Goal: Task Accomplishment & Management: Manage account settings

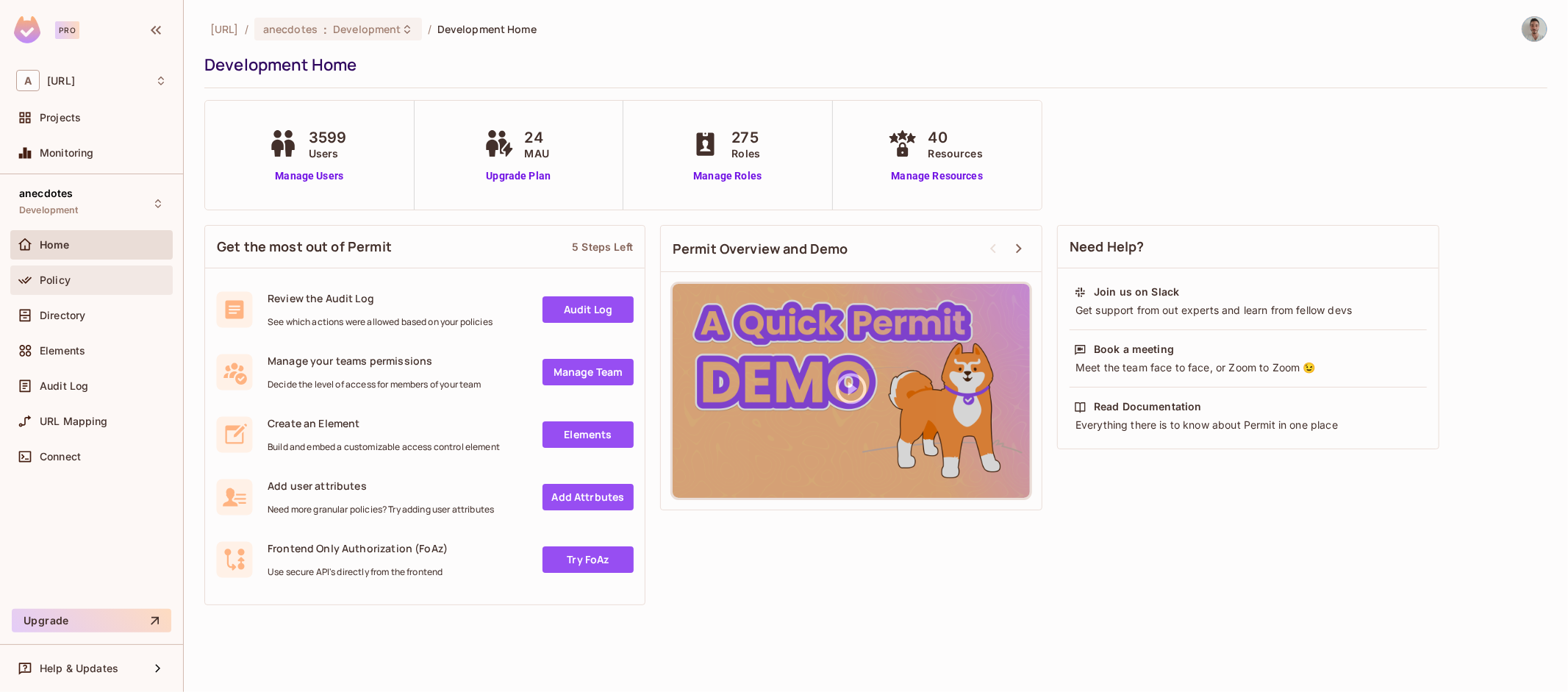
click at [75, 283] on div "Policy" at bounding box center [103, 280] width 127 height 11
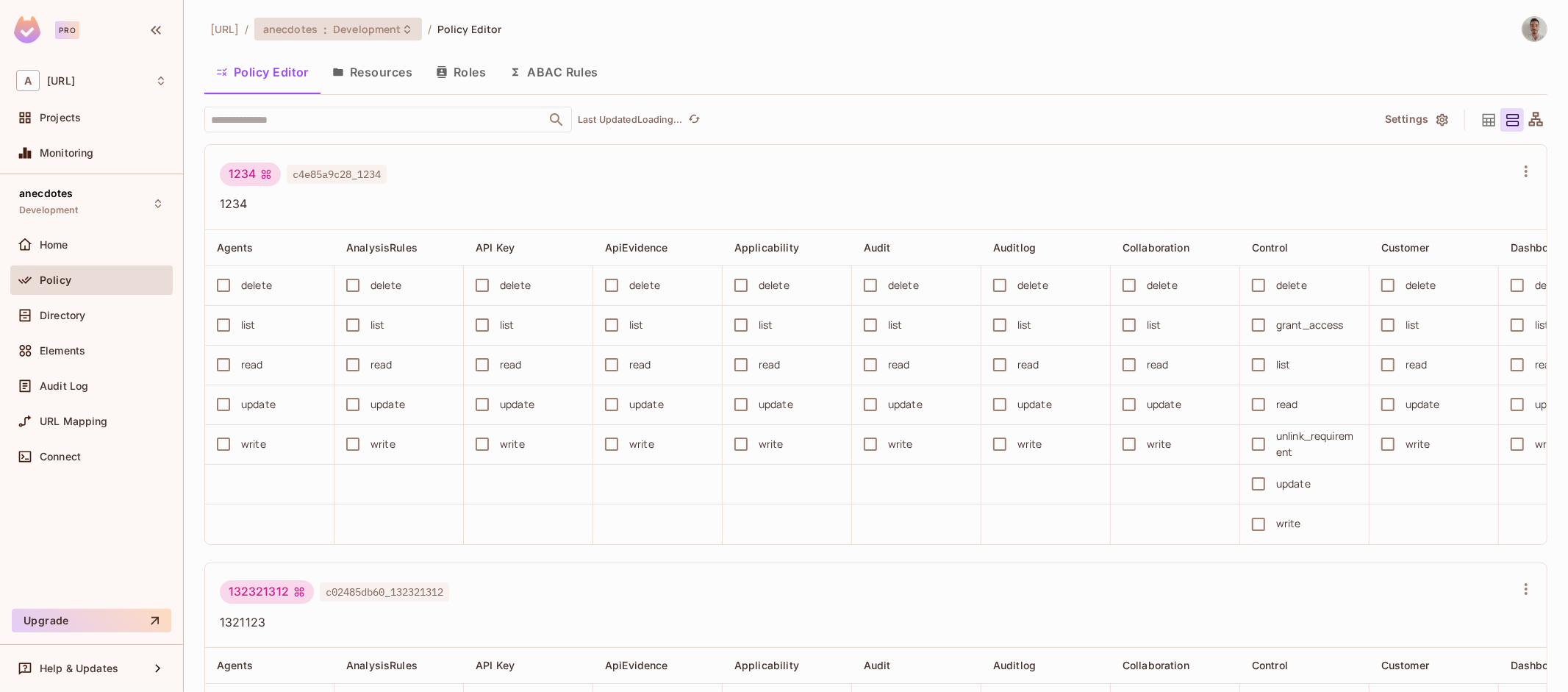
click at [400, 32] on span "Development" at bounding box center [366, 28] width 67 height 14
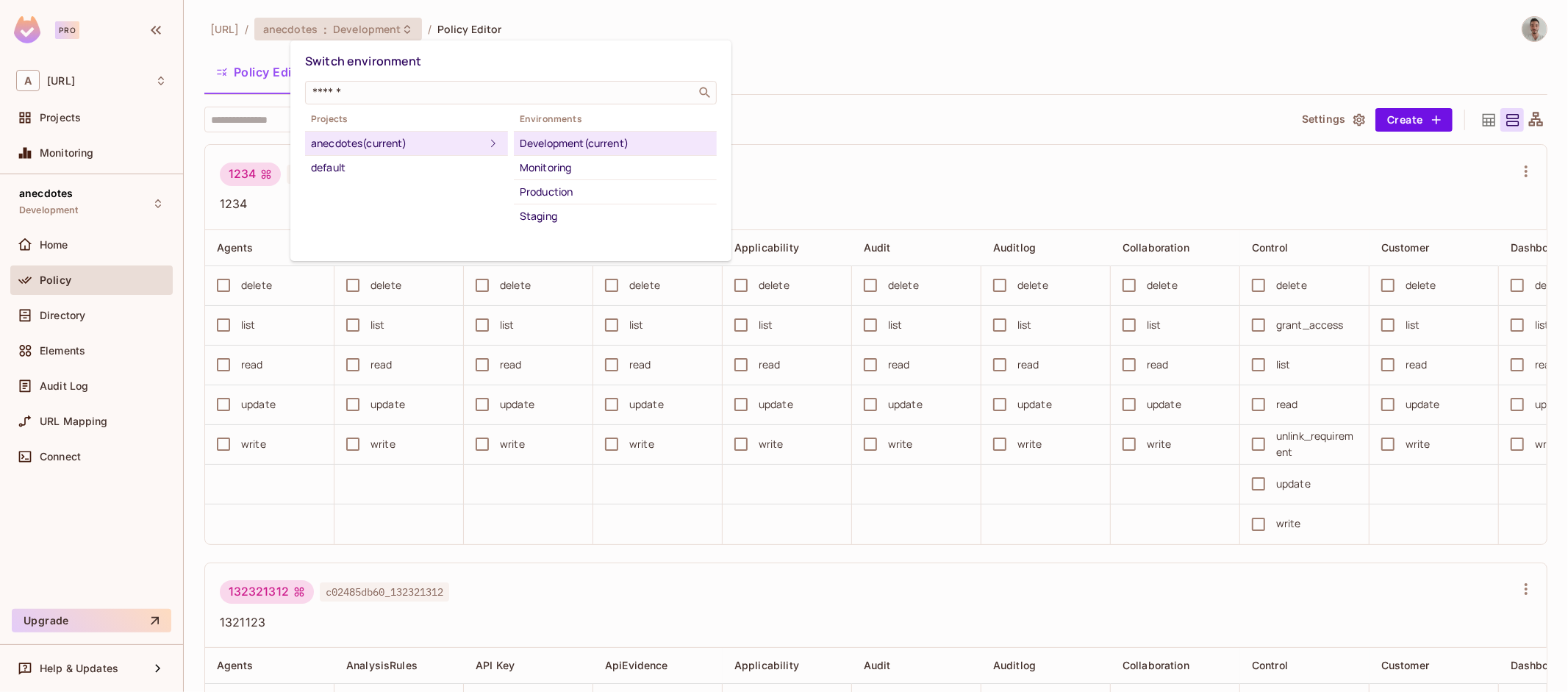
click at [960, 42] on div at bounding box center [784, 346] width 1568 height 692
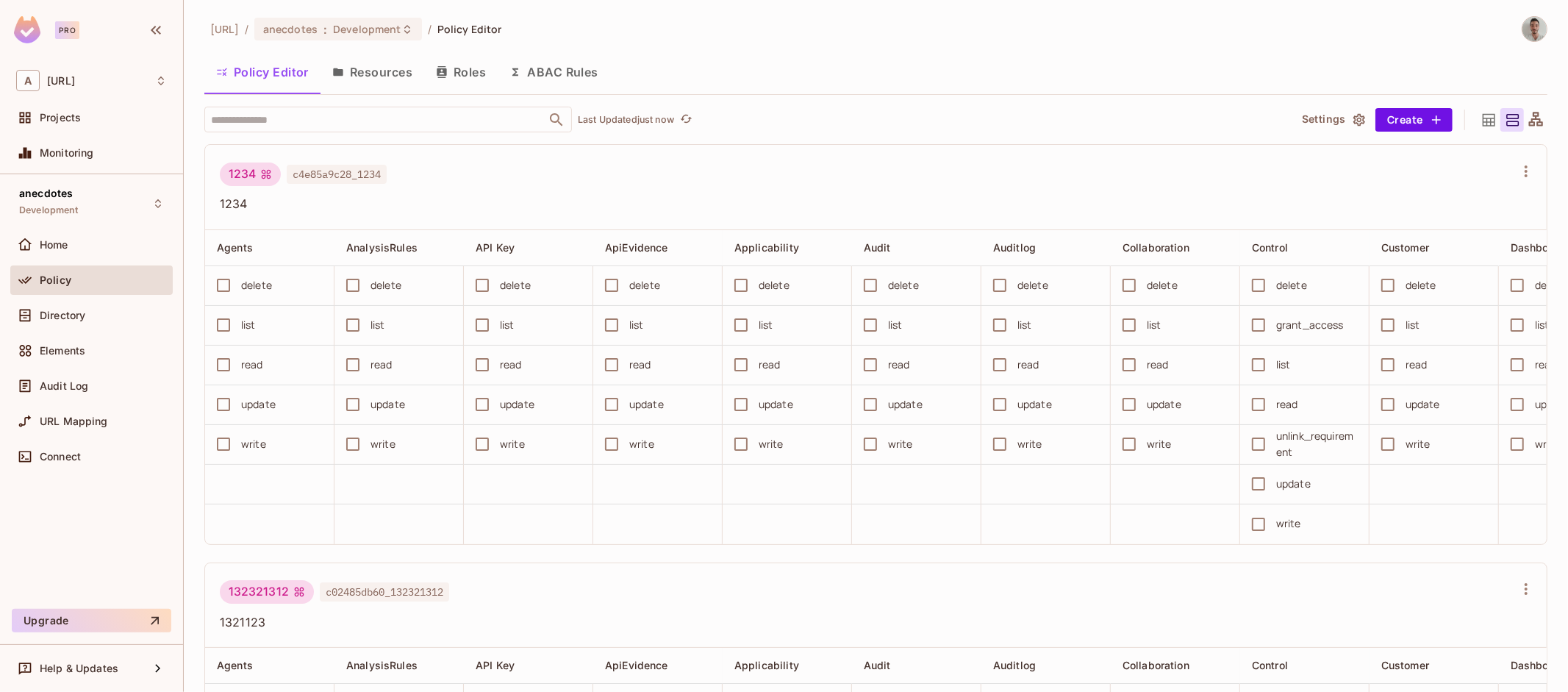
drag, startPoint x: 114, startPoint y: 319, endPoint x: 353, endPoint y: 297, distance: 240.0
click at [114, 319] on div "Directory" at bounding box center [103, 315] width 127 height 11
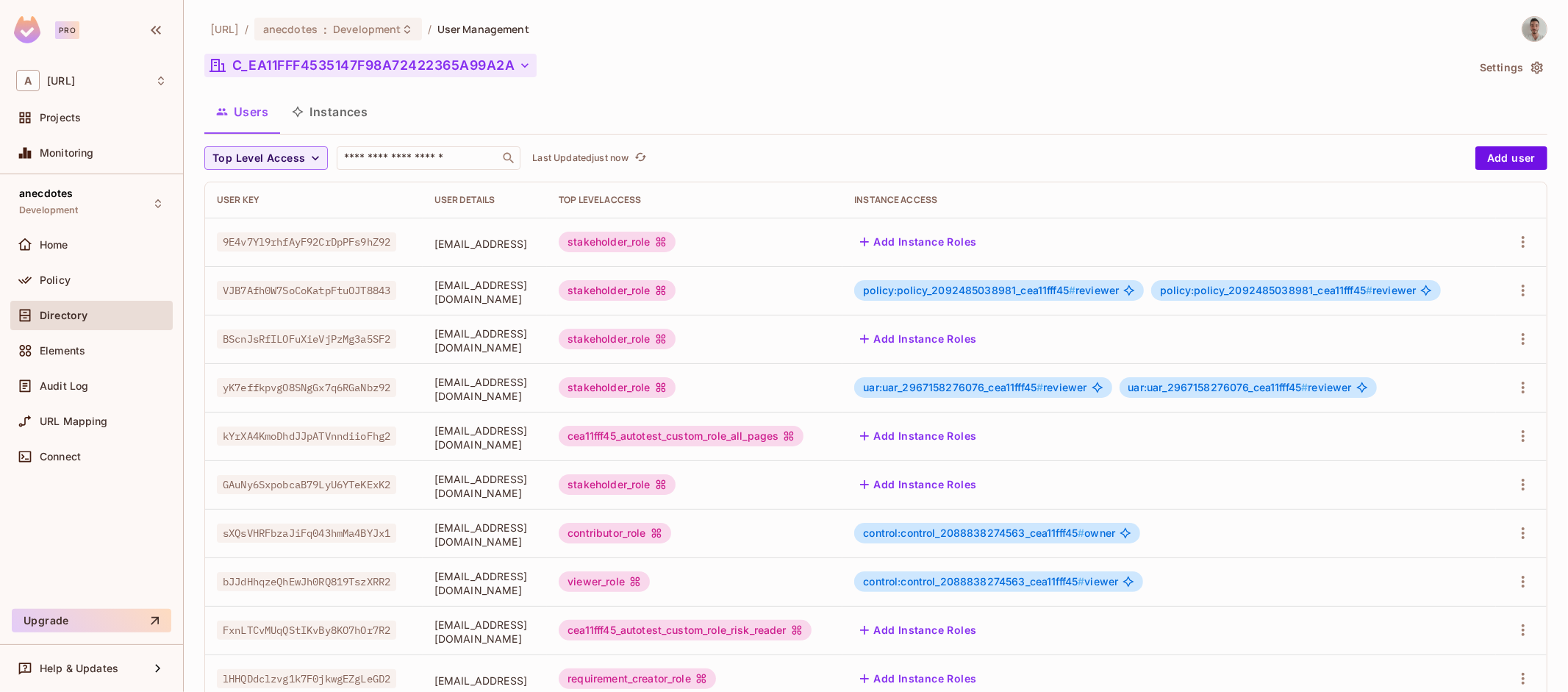
click at [479, 76] on button "C_EA11FFF4535147F98A72422365A99A2A" at bounding box center [370, 65] width 332 height 24
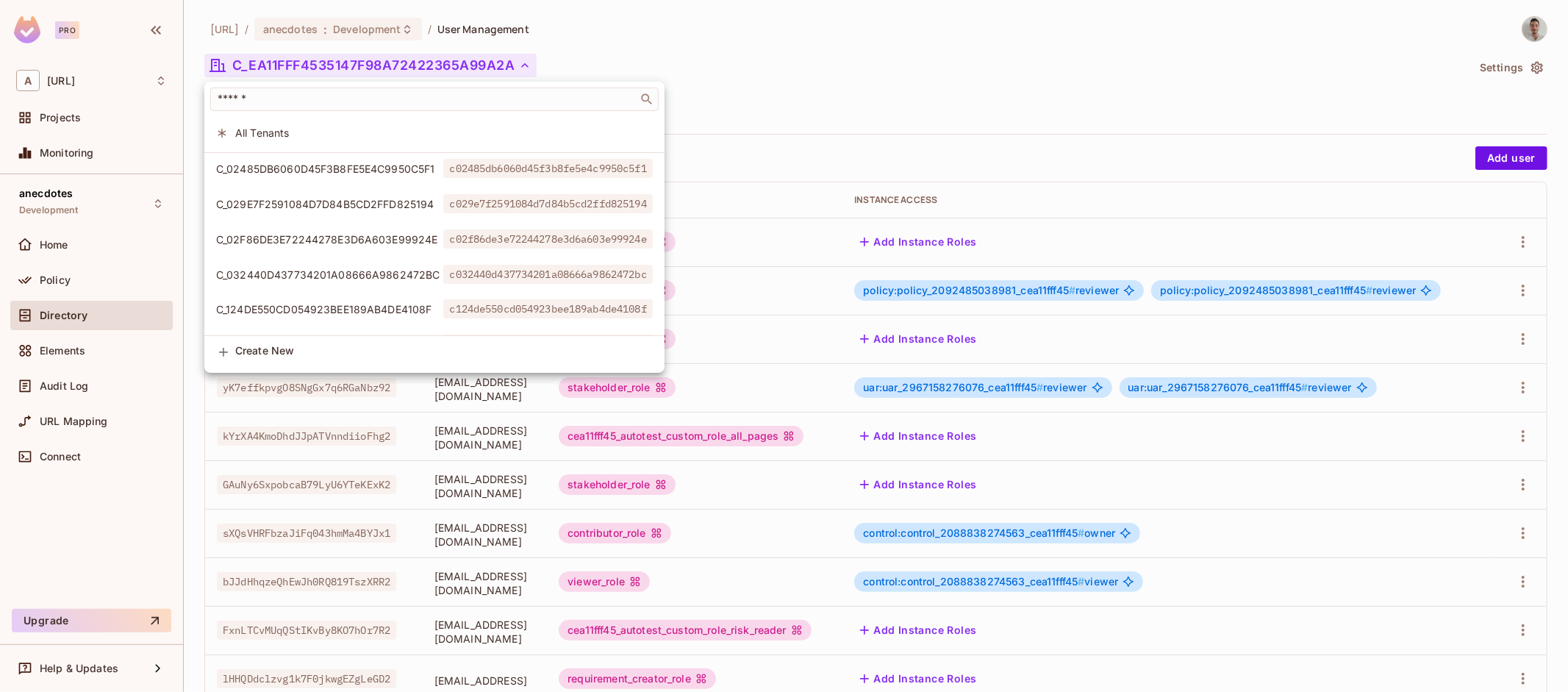
drag, startPoint x: 941, startPoint y: 34, endPoint x: 923, endPoint y: 54, distance: 26.9
click at [941, 34] on div at bounding box center [784, 346] width 1568 height 692
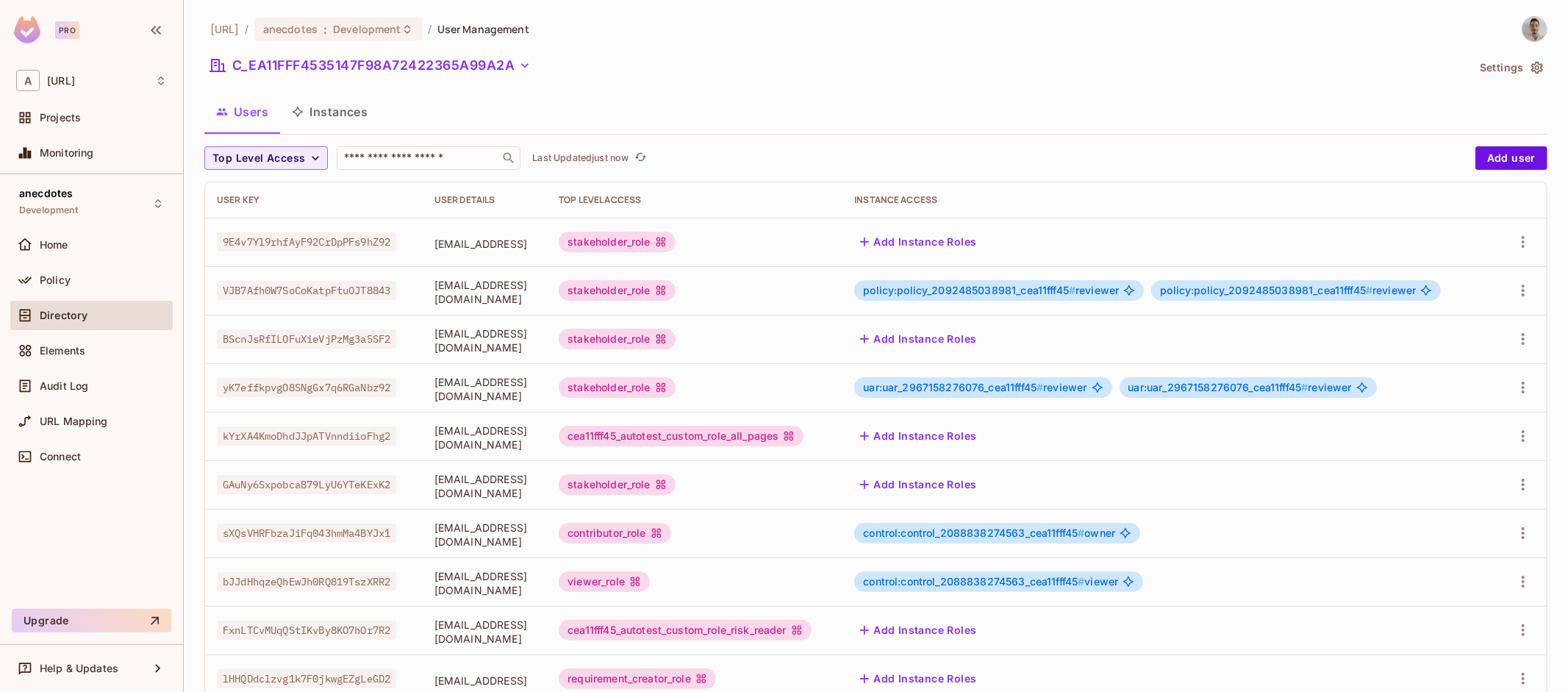
drag, startPoint x: 986, startPoint y: 94, endPoint x: 977, endPoint y: 110, distance: 18.4
click at [986, 94] on div "Users Instances" at bounding box center [876, 111] width 1343 height 37
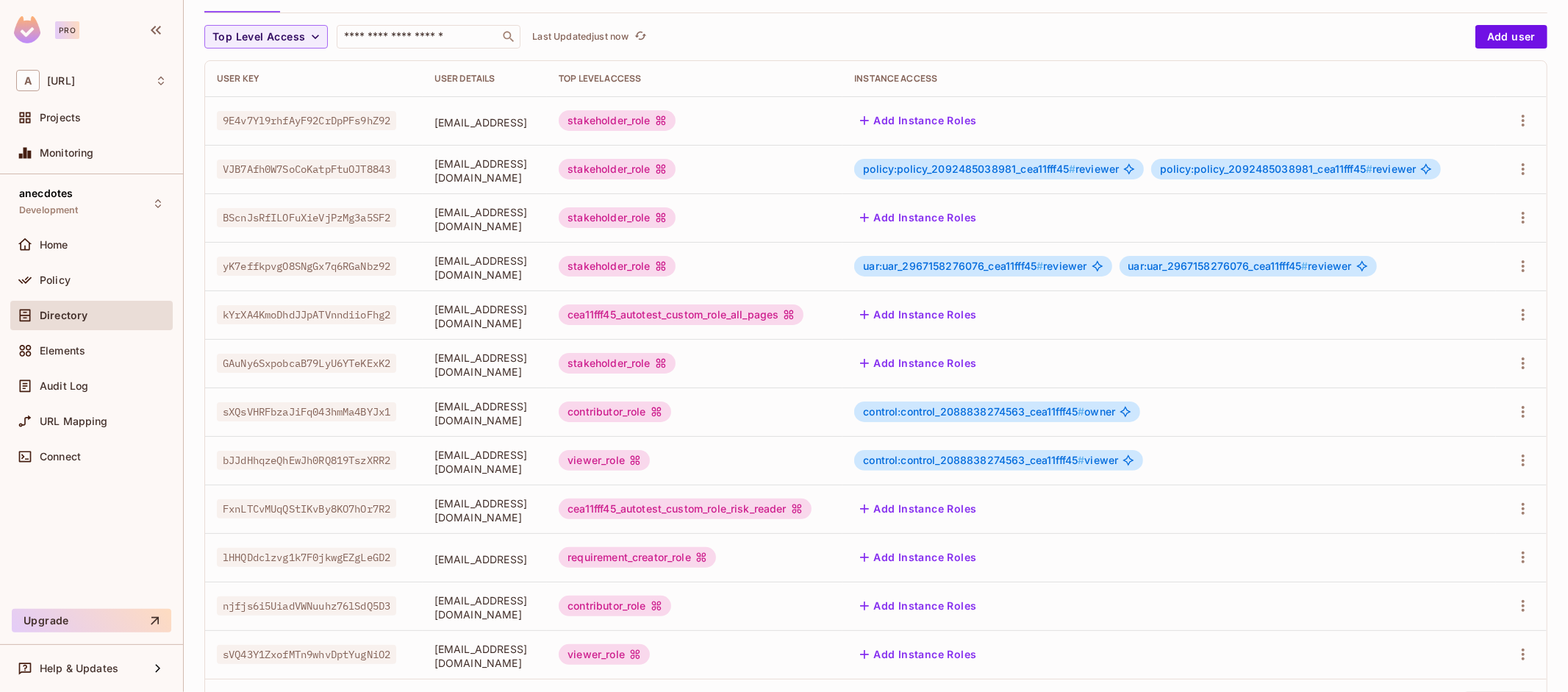
scroll to position [140, 0]
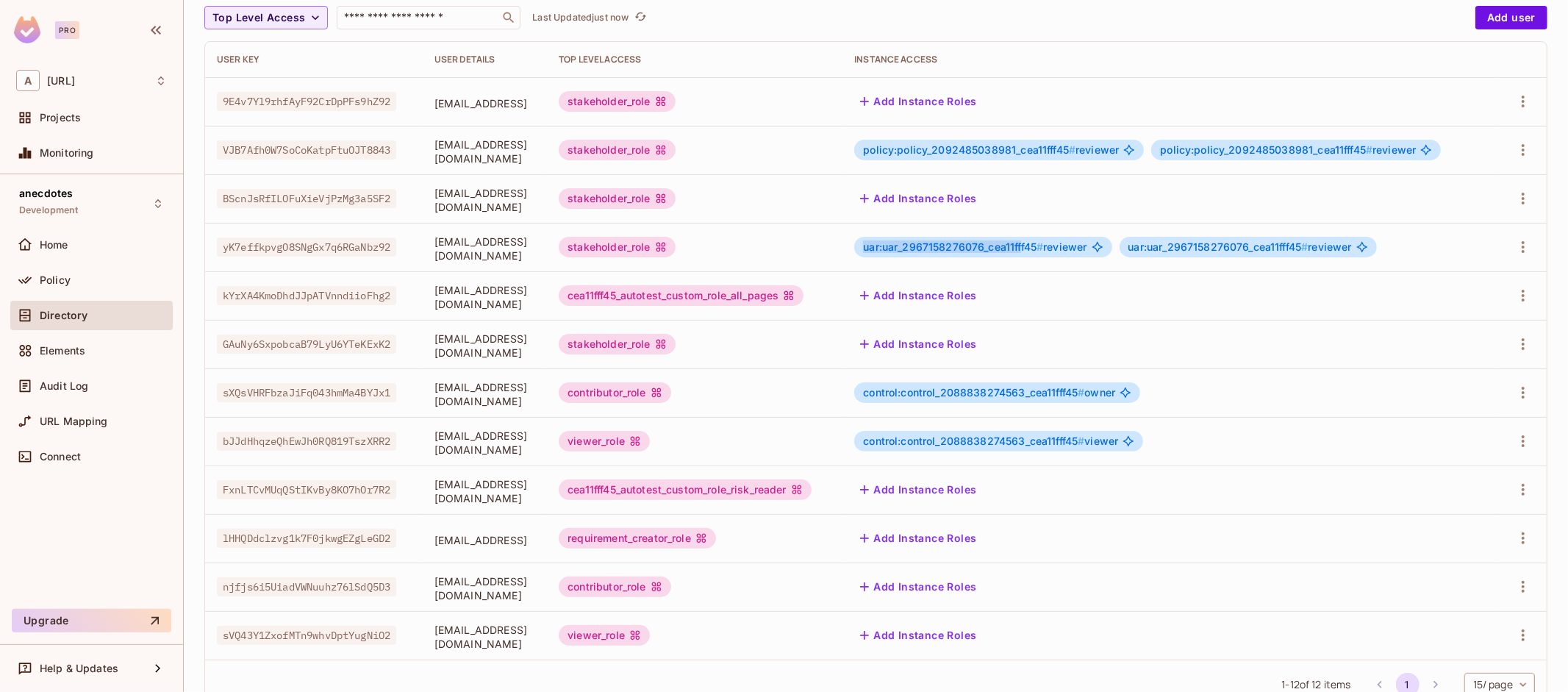
drag, startPoint x: 1008, startPoint y: 246, endPoint x: 1167, endPoint y: 244, distance: 159.0
click at [1112, 244] on div "uar:uar_2967158276076_cea11fff45 # reviewer" at bounding box center [983, 248] width 257 height 21
drag, startPoint x: 1179, startPoint y: 251, endPoint x: 1048, endPoint y: 247, distance: 131.1
click at [1043, 247] on span "uar:uar_2967158276076_cea11fff45 #" at bounding box center [953, 246] width 180 height 12
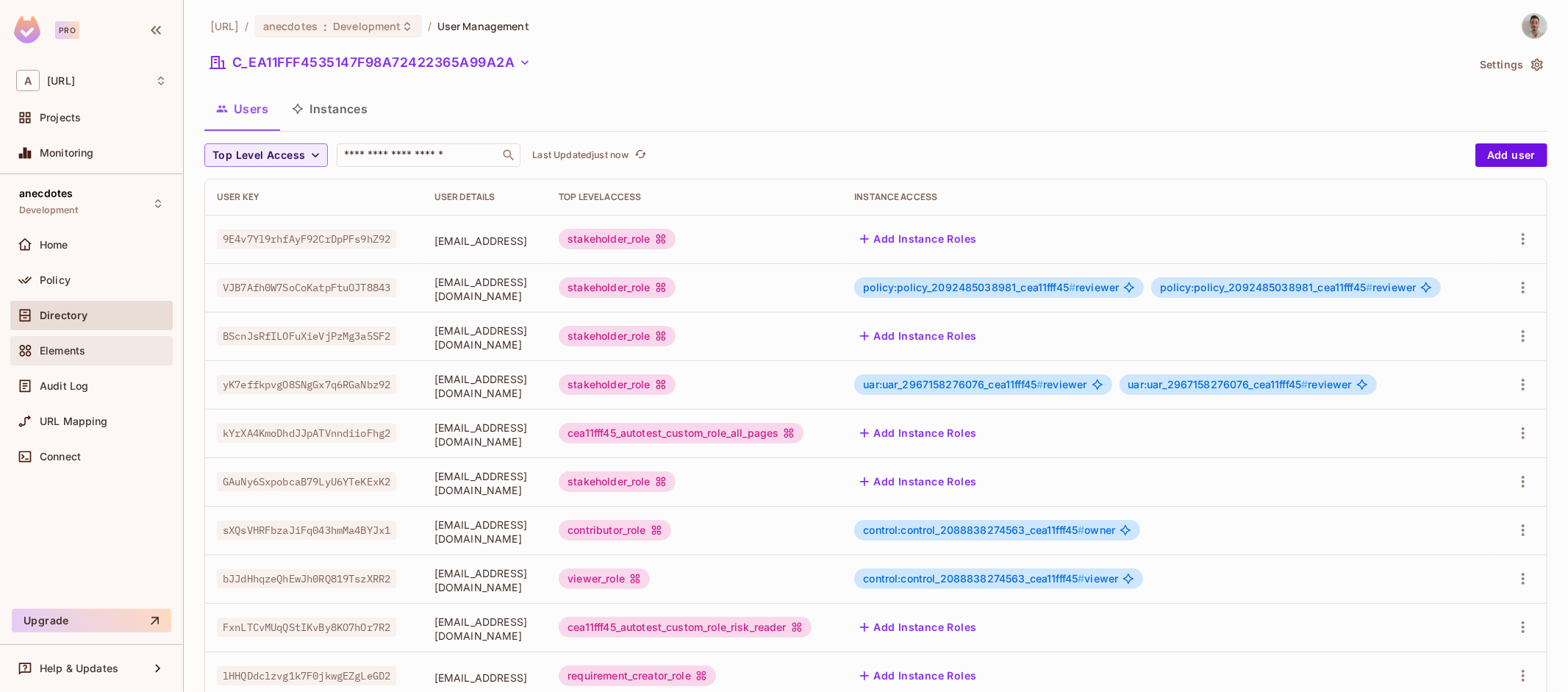
scroll to position [0, 0]
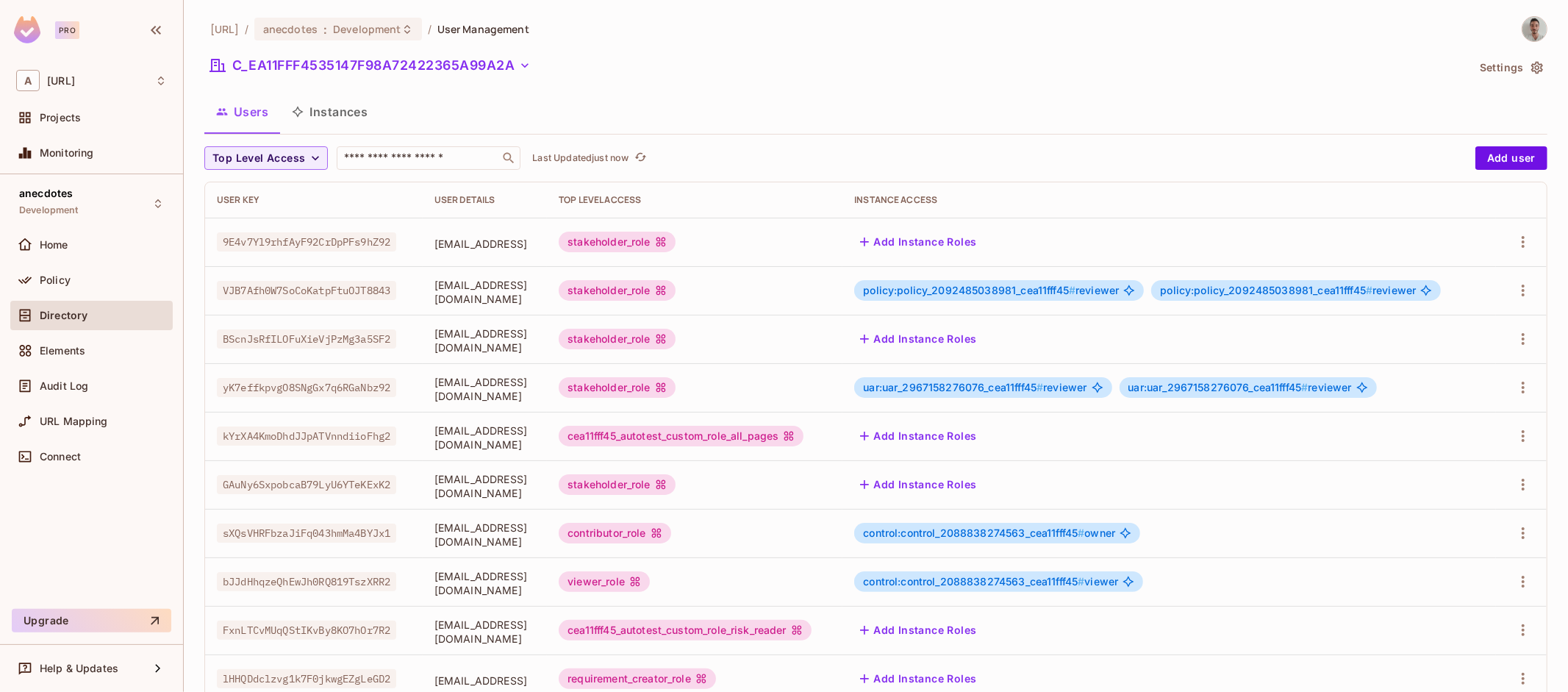
click at [728, 44] on div "[URL] / anecdotes : Development / User Management C_EA11FFF4535147F98A72422365A…" at bounding box center [876, 439] width 1343 height 846
click at [842, 312] on td "stakeholder_role" at bounding box center [695, 290] width 296 height 48
click at [831, 296] on div "stakeholder_role" at bounding box center [694, 290] width 272 height 21
click at [101, 280] on div "Policy" at bounding box center [103, 280] width 127 height 11
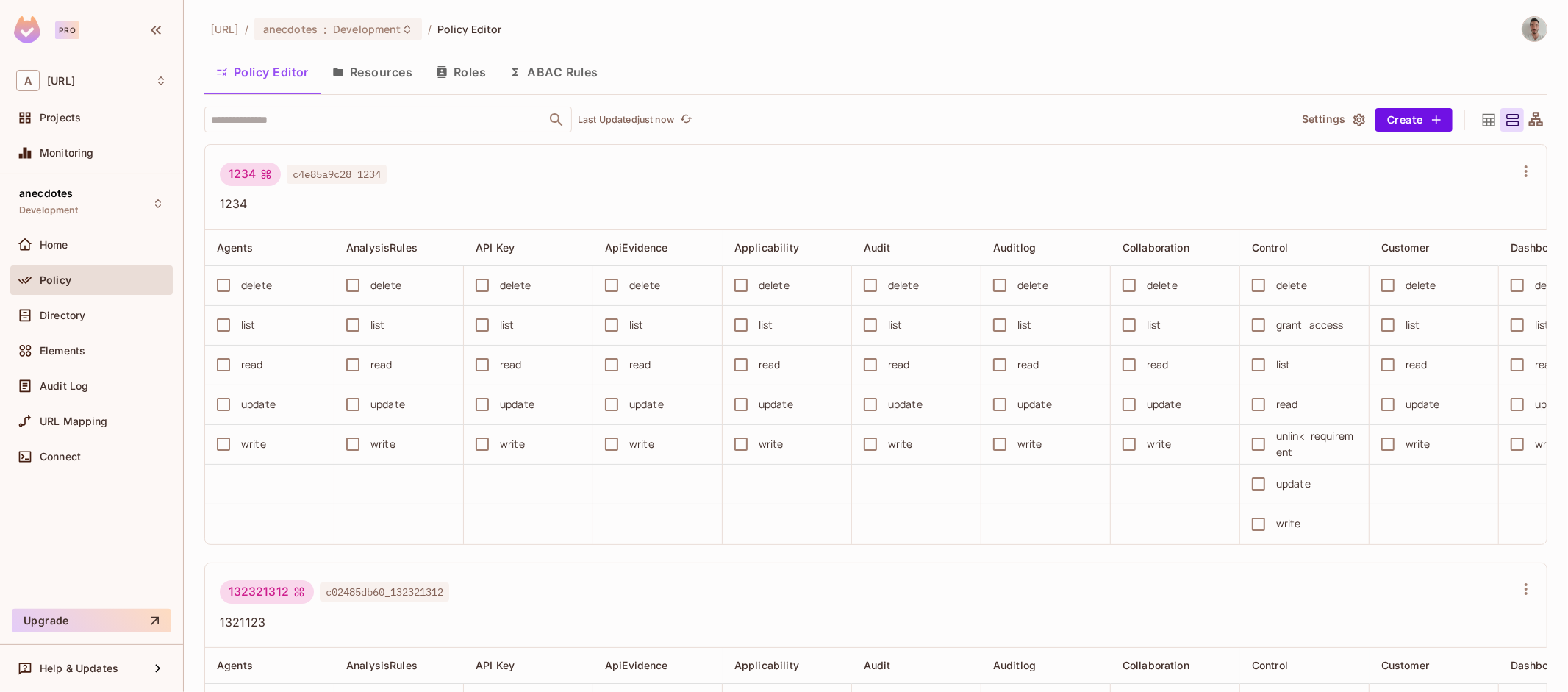
click at [453, 74] on button "Roles" at bounding box center [461, 72] width 74 height 37
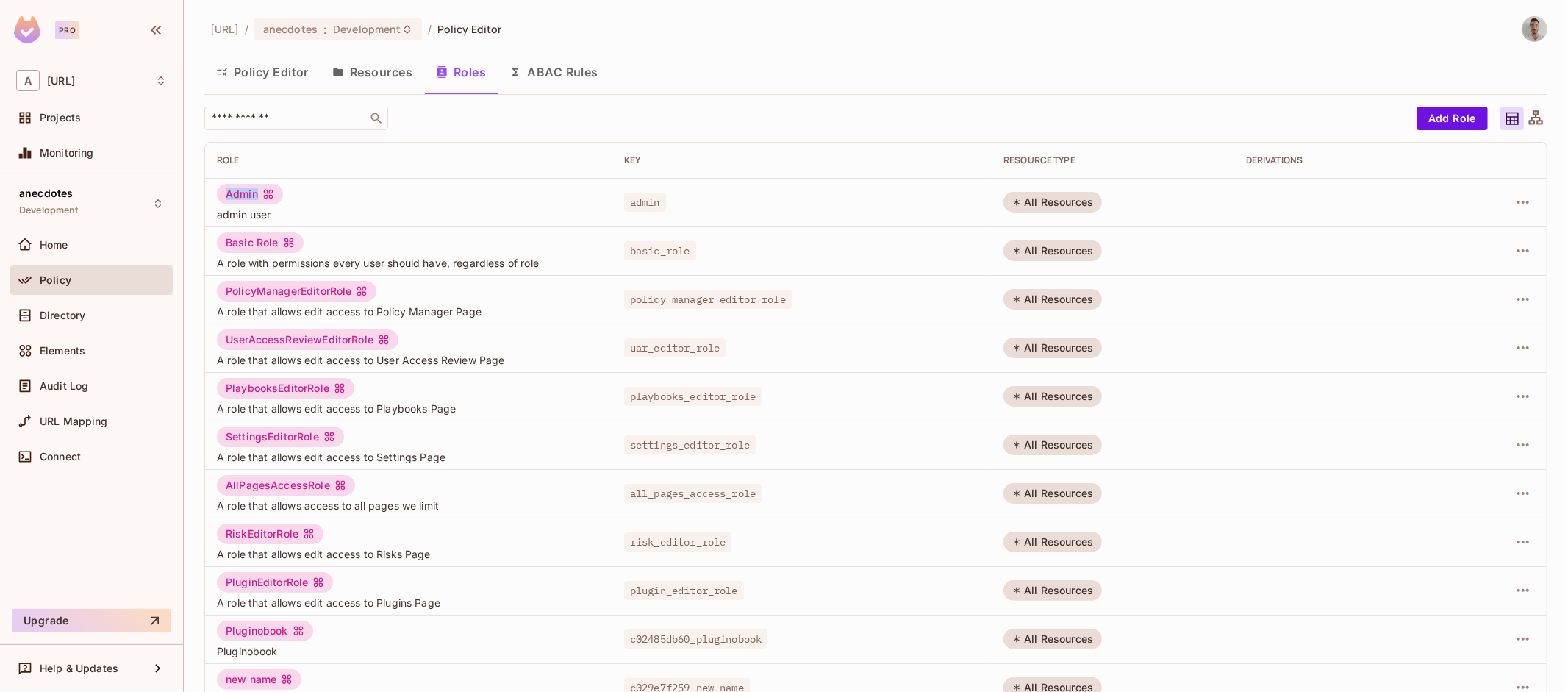
drag, startPoint x: 221, startPoint y: 192, endPoint x: 283, endPoint y: 195, distance: 62.1
click at [283, 195] on div "Admin admin user" at bounding box center [409, 203] width 384 height 38
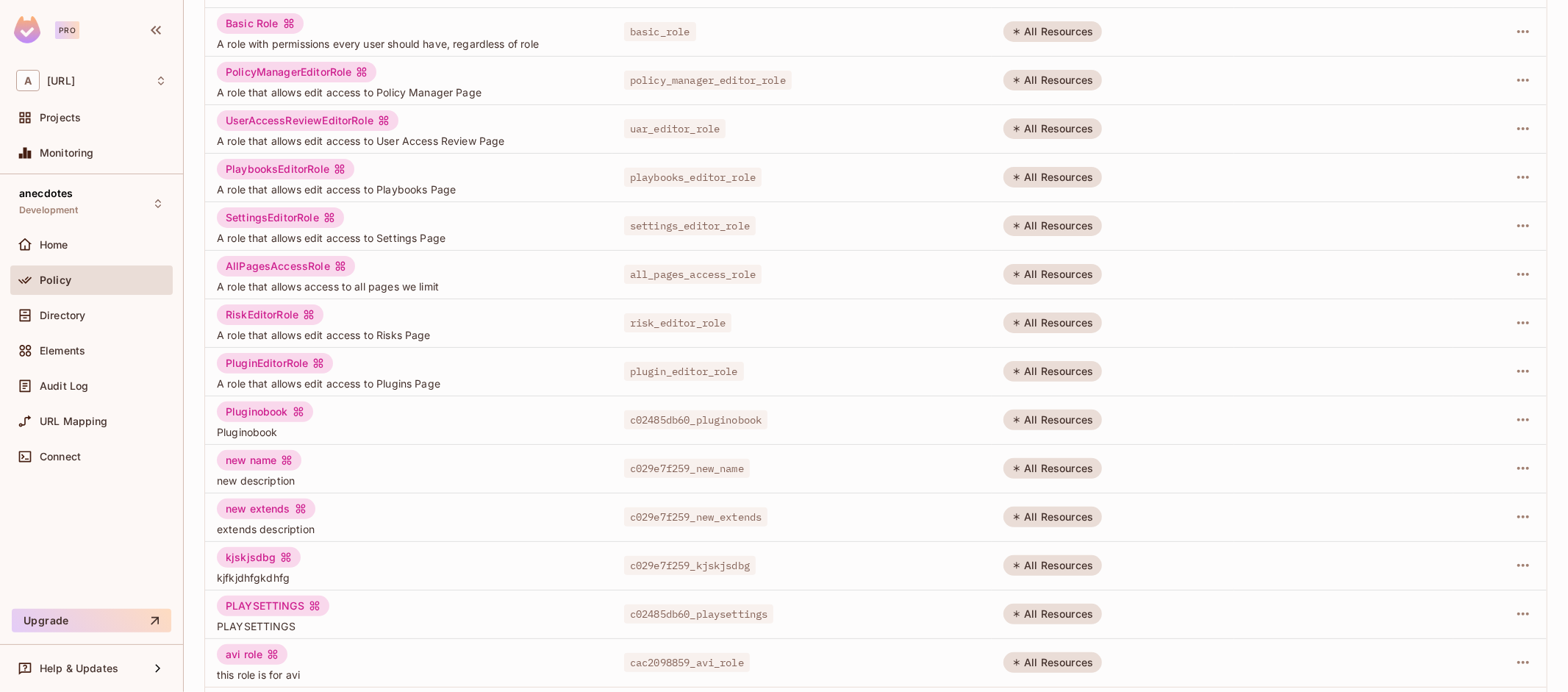
scroll to position [222, 0]
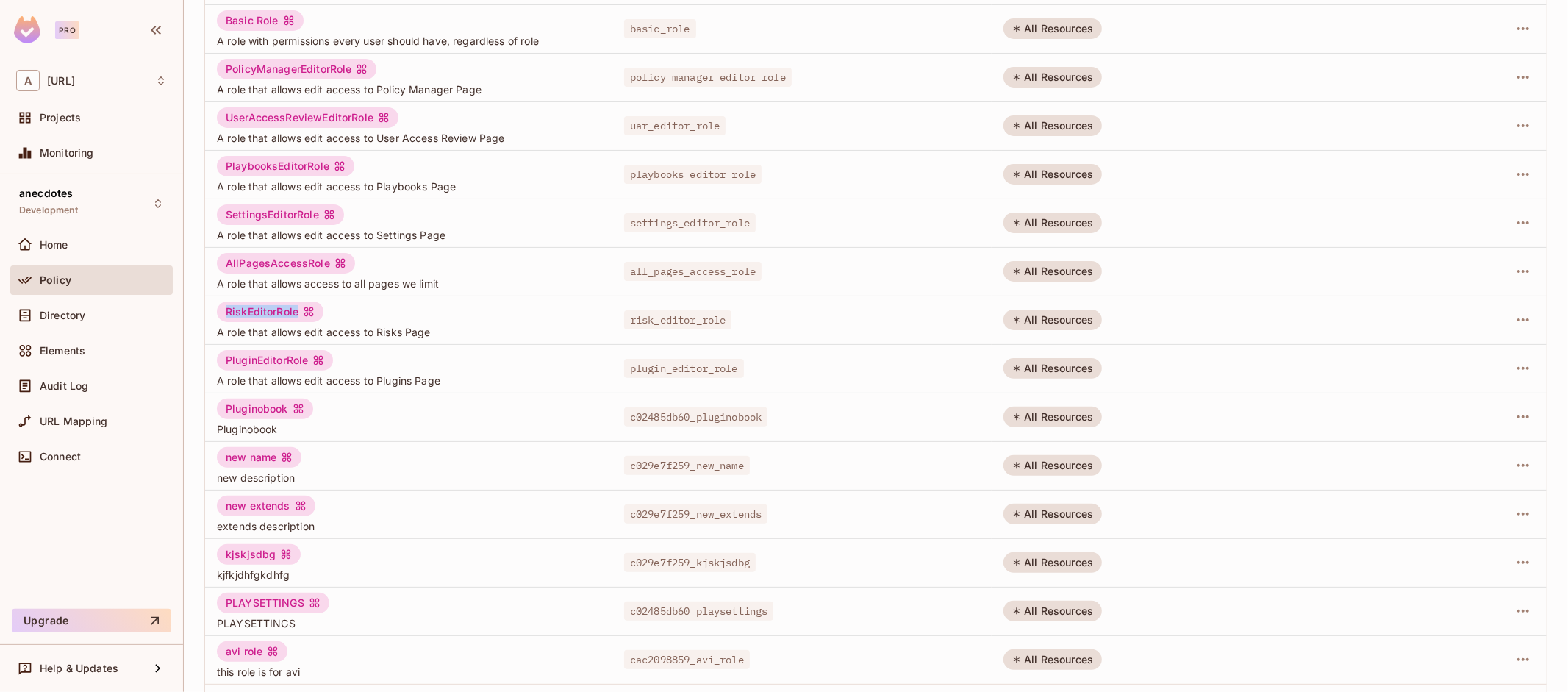
drag, startPoint x: 288, startPoint y: 312, endPoint x: 220, endPoint y: 311, distance: 68.0
click at [217, 311] on div "RiskEditorRole" at bounding box center [270, 312] width 106 height 21
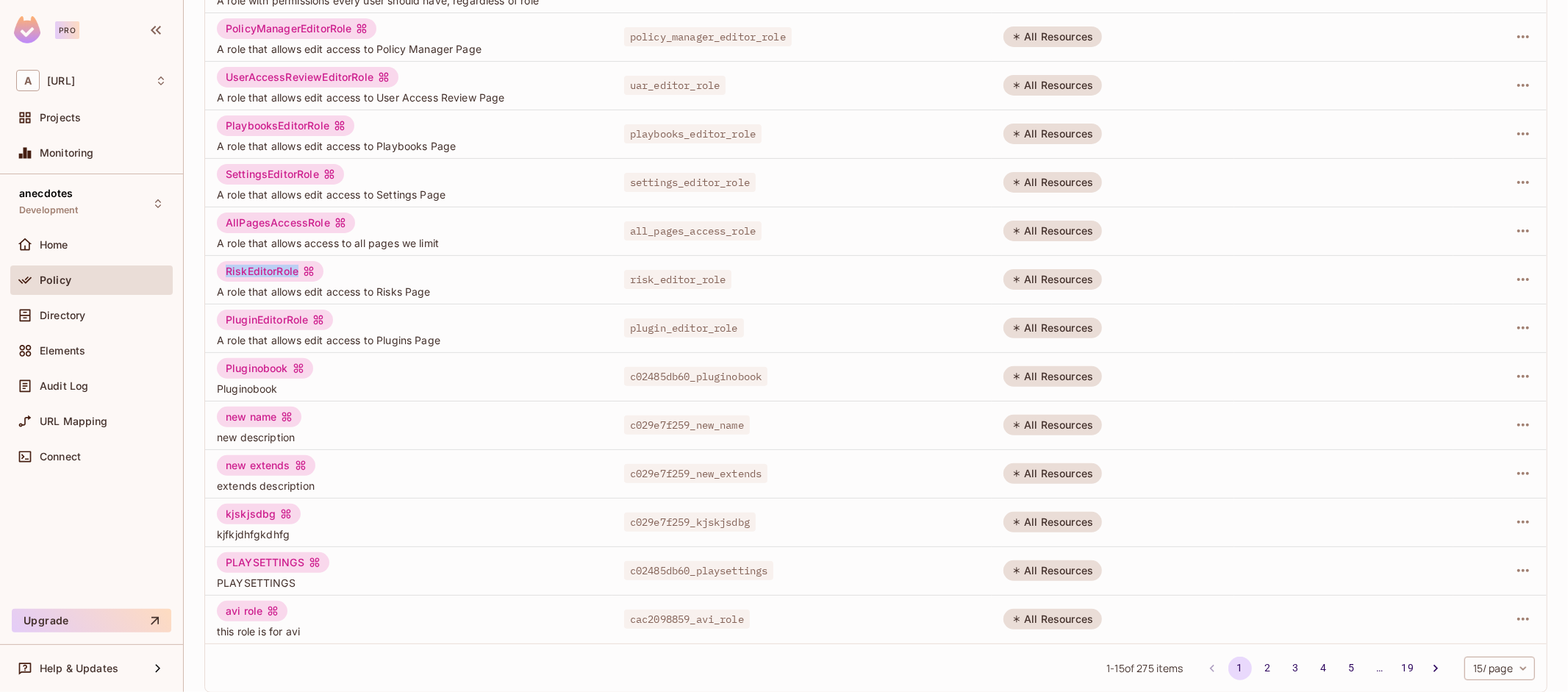
scroll to position [275, 0]
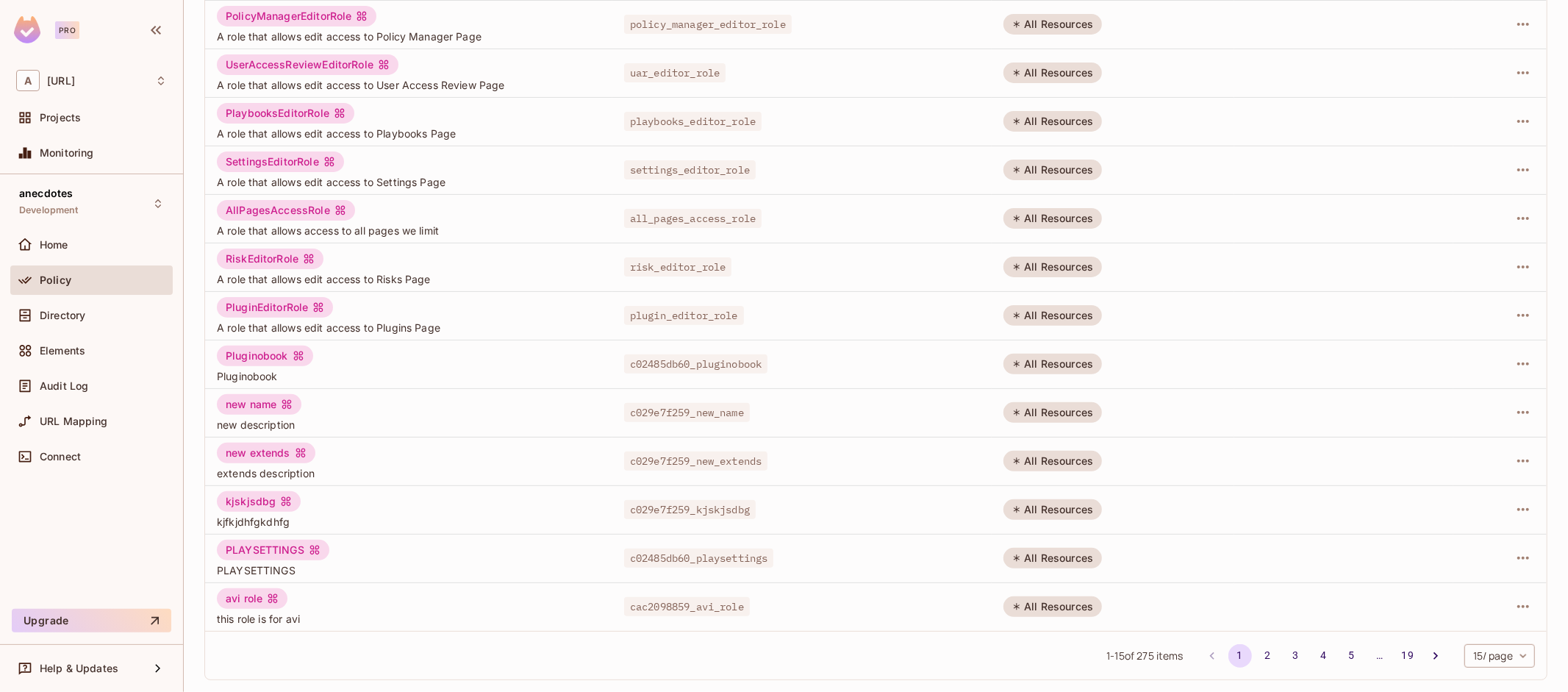
click at [684, 462] on span "c029e7f259_new_extends" at bounding box center [695, 461] width 143 height 19
drag, startPoint x: 685, startPoint y: 462, endPoint x: 614, endPoint y: 459, distance: 71.1
click at [614, 459] on td "c029e7f259_new_extends" at bounding box center [802, 460] width 379 height 48
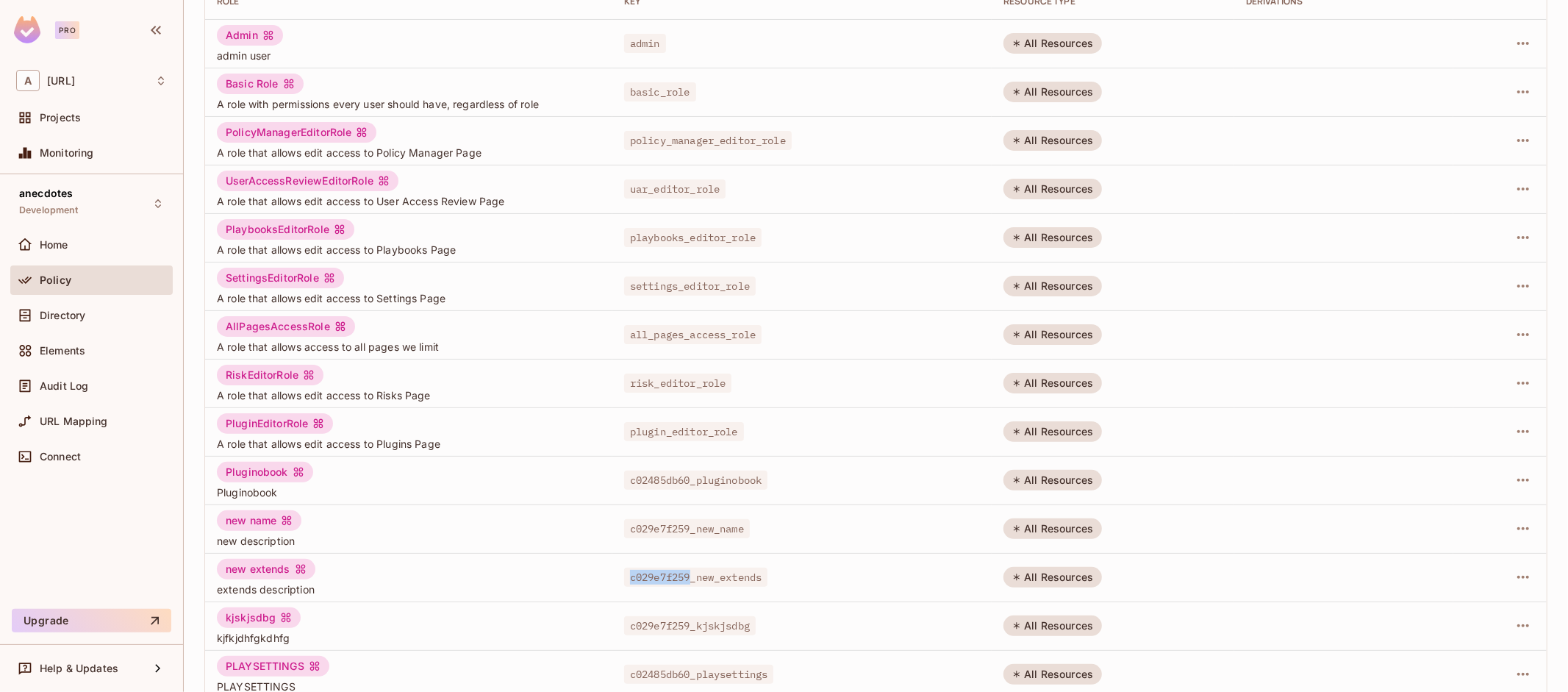
scroll to position [0, 0]
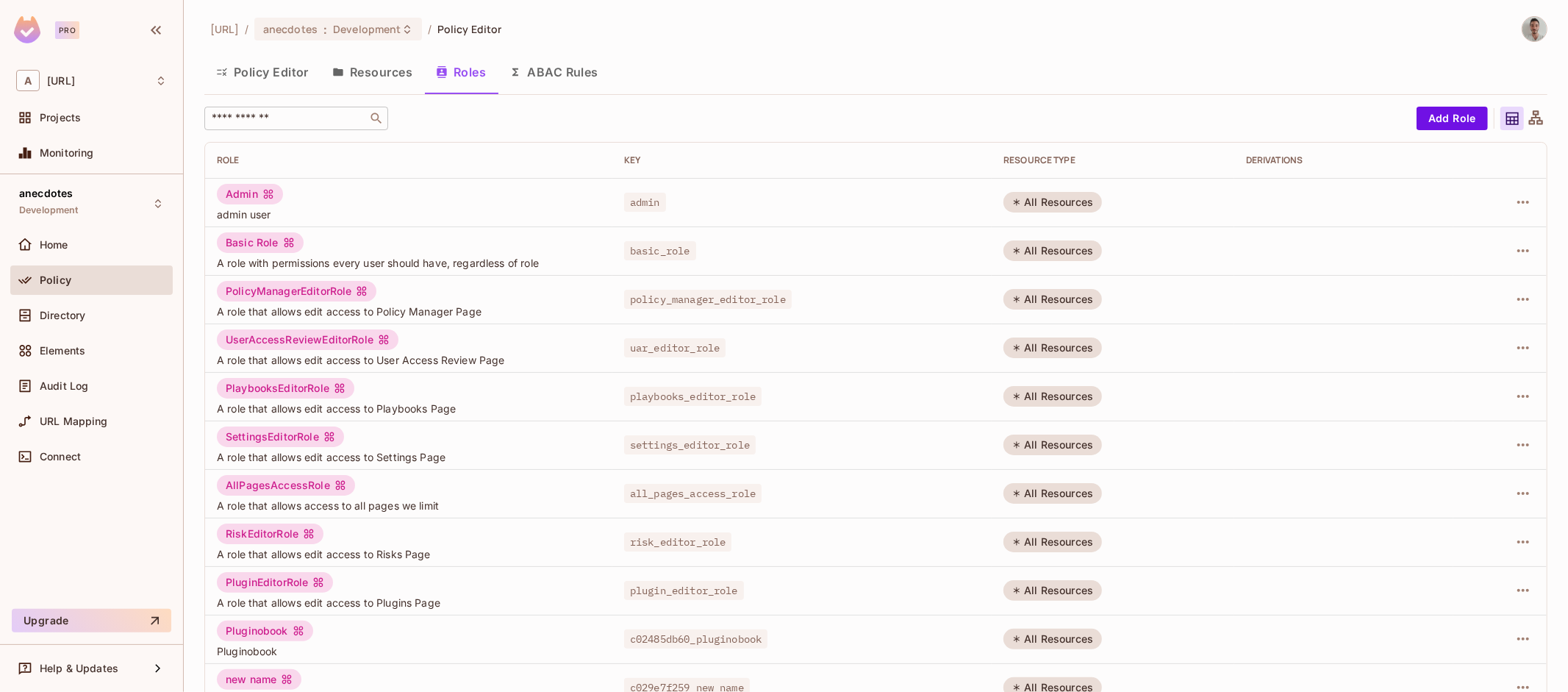
click at [280, 107] on div "​" at bounding box center [296, 118] width 184 height 24
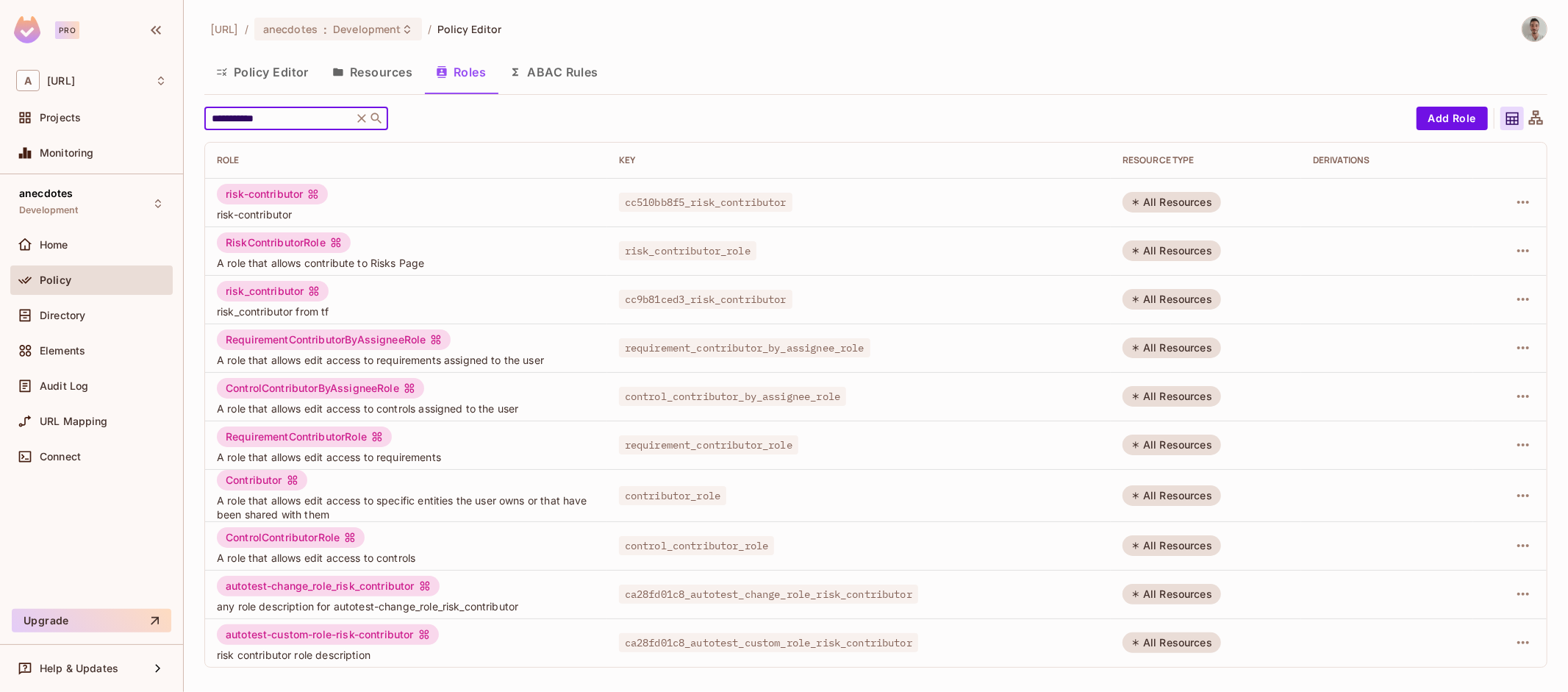
type input "**********"
drag, startPoint x: 279, startPoint y: 477, endPoint x: 299, endPoint y: 482, distance: 20.6
click at [224, 474] on div "Contributor" at bounding box center [262, 480] width 90 height 21
drag, startPoint x: 719, startPoint y: 494, endPoint x: 600, endPoint y: 493, distance: 119.0
click at [600, 493] on tr "Contributor A role that allows edit access to specific entities the user owns o…" at bounding box center [876, 496] width 1342 height 52
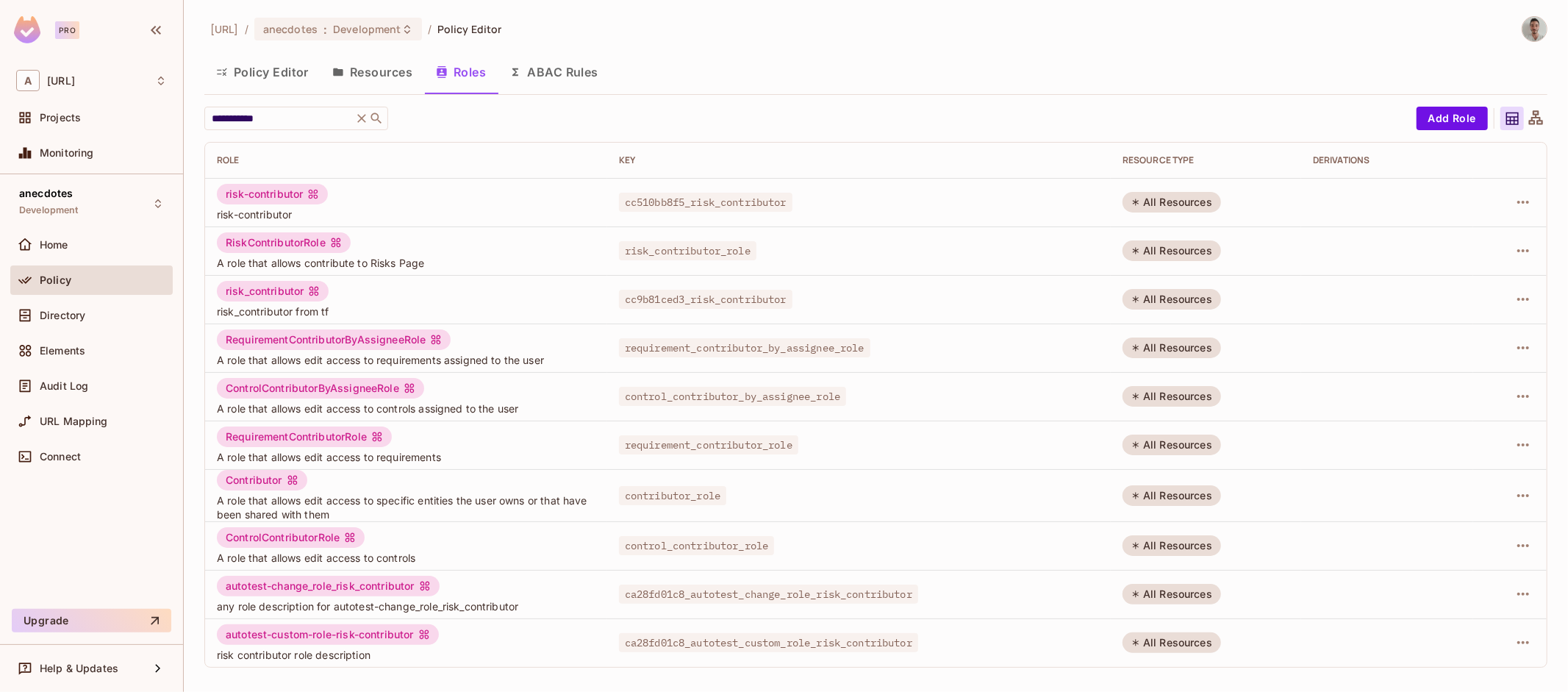
click at [967, 529] on td "control_contributor_role" at bounding box center [858, 546] width 504 height 48
click at [1517, 498] on icon "button" at bounding box center [1523, 496] width 18 height 18
click at [1479, 530] on div "Edit Role" at bounding box center [1458, 530] width 45 height 15
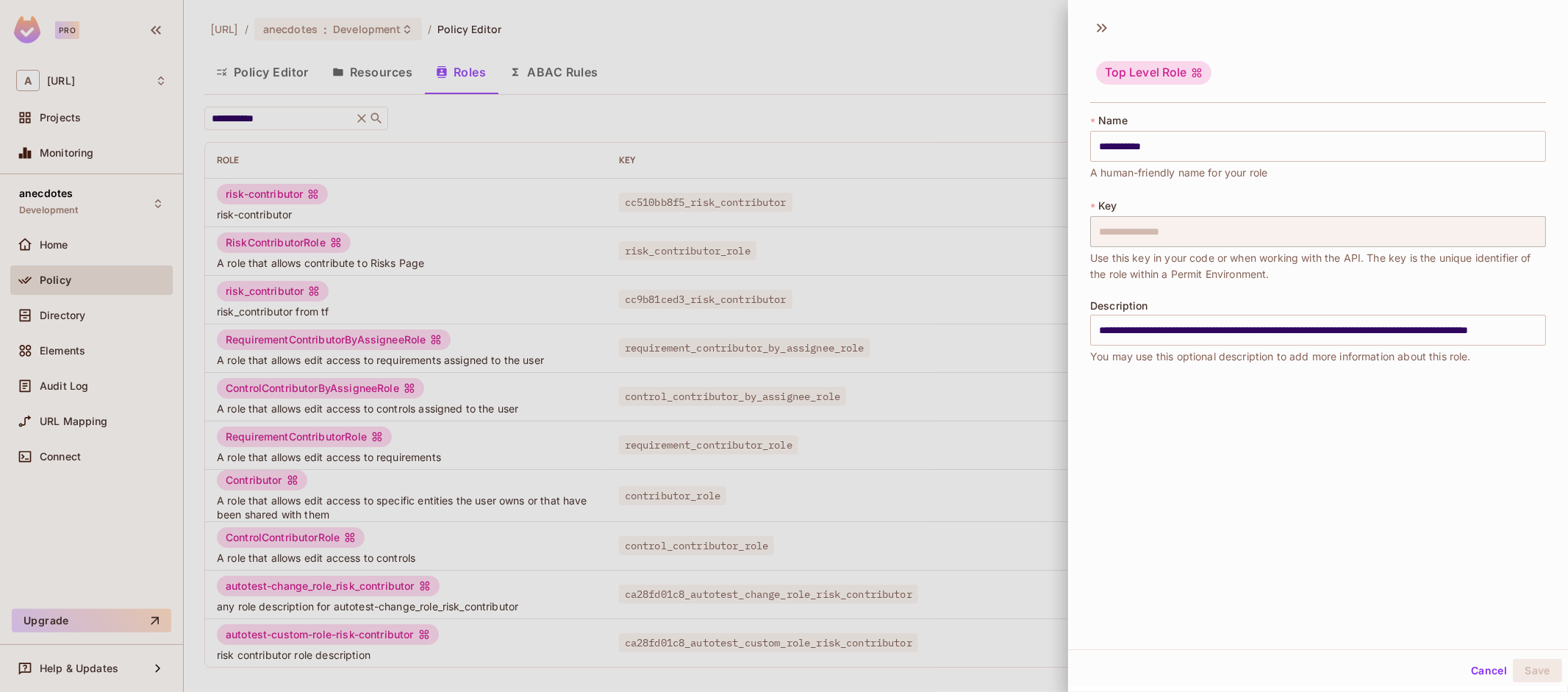
scroll to position [2, 0]
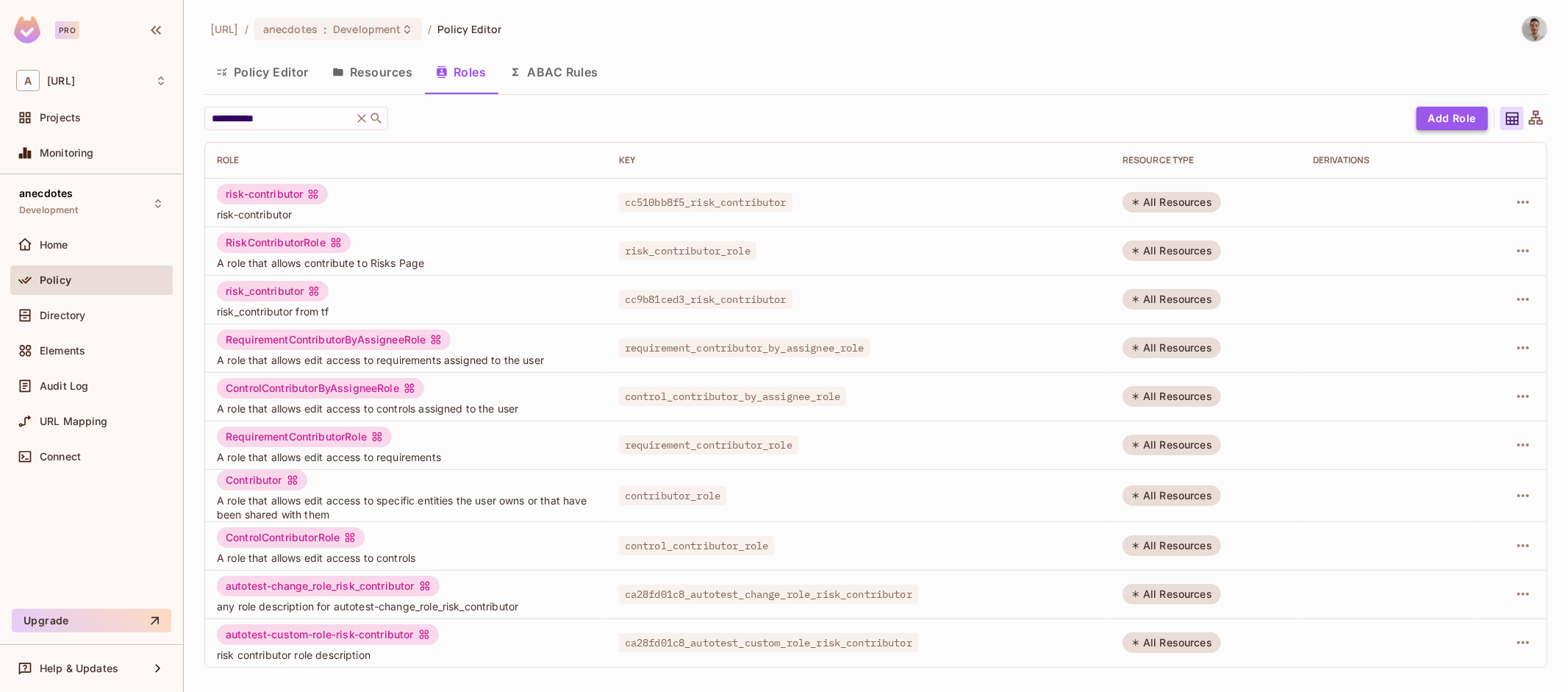
click at [1429, 116] on button "Add Role" at bounding box center [1452, 118] width 71 height 24
